Goal: Information Seeking & Learning: Learn about a topic

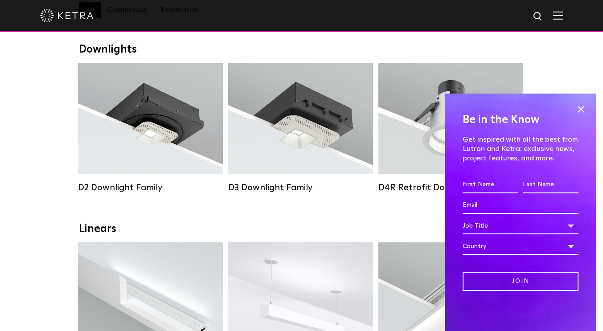
scroll to position [267, 0]
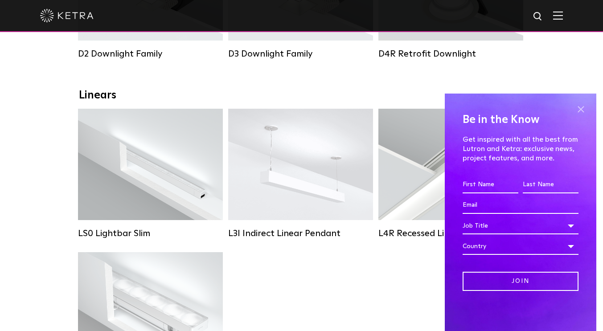
click at [579, 108] on span at bounding box center [580, 109] width 13 height 13
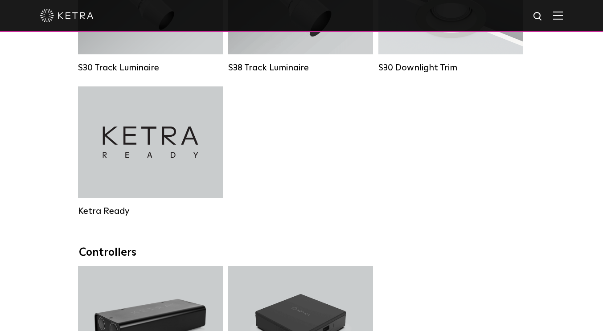
scroll to position [802, 0]
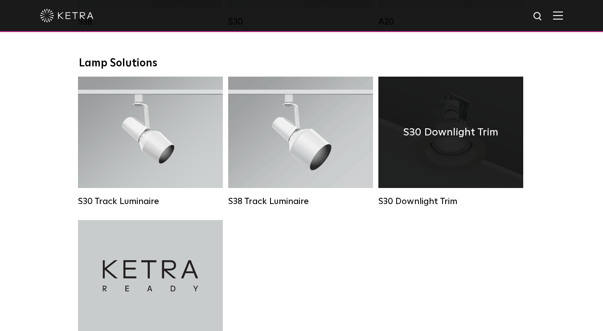
click at [437, 141] on h4 "S30 Downlight Trim" at bounding box center [450, 132] width 95 height 17
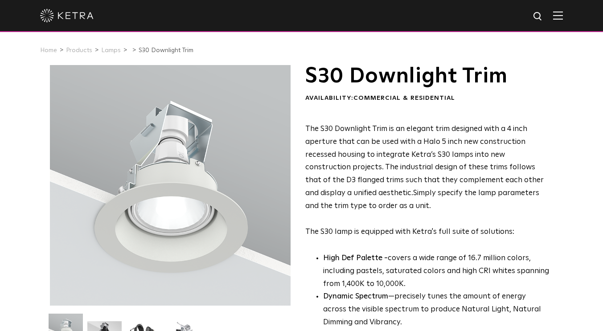
scroll to position [134, 0]
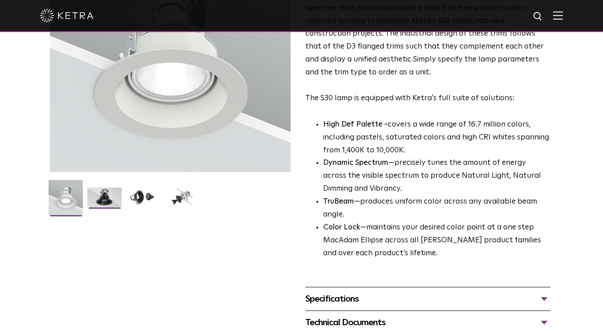
click at [103, 201] on img at bounding box center [104, 201] width 34 height 26
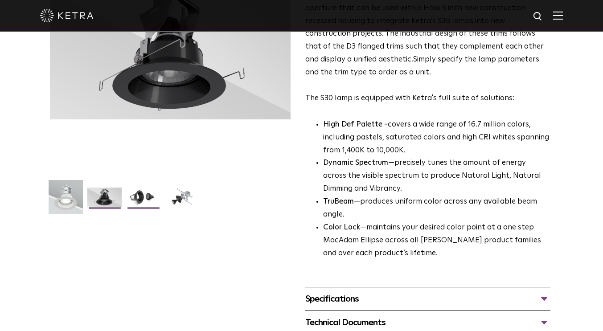
click at [144, 200] on img at bounding box center [143, 201] width 34 height 26
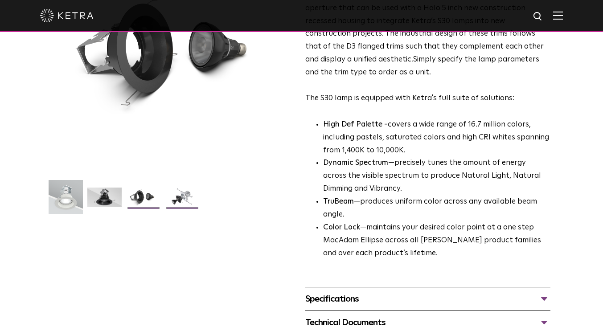
click at [188, 197] on img at bounding box center [182, 201] width 34 height 26
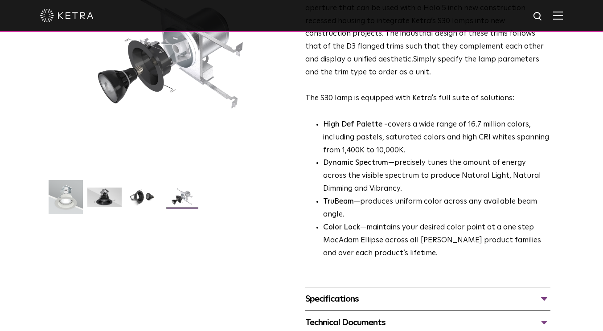
scroll to position [0, 0]
